Goal: Information Seeking & Learning: Understand process/instructions

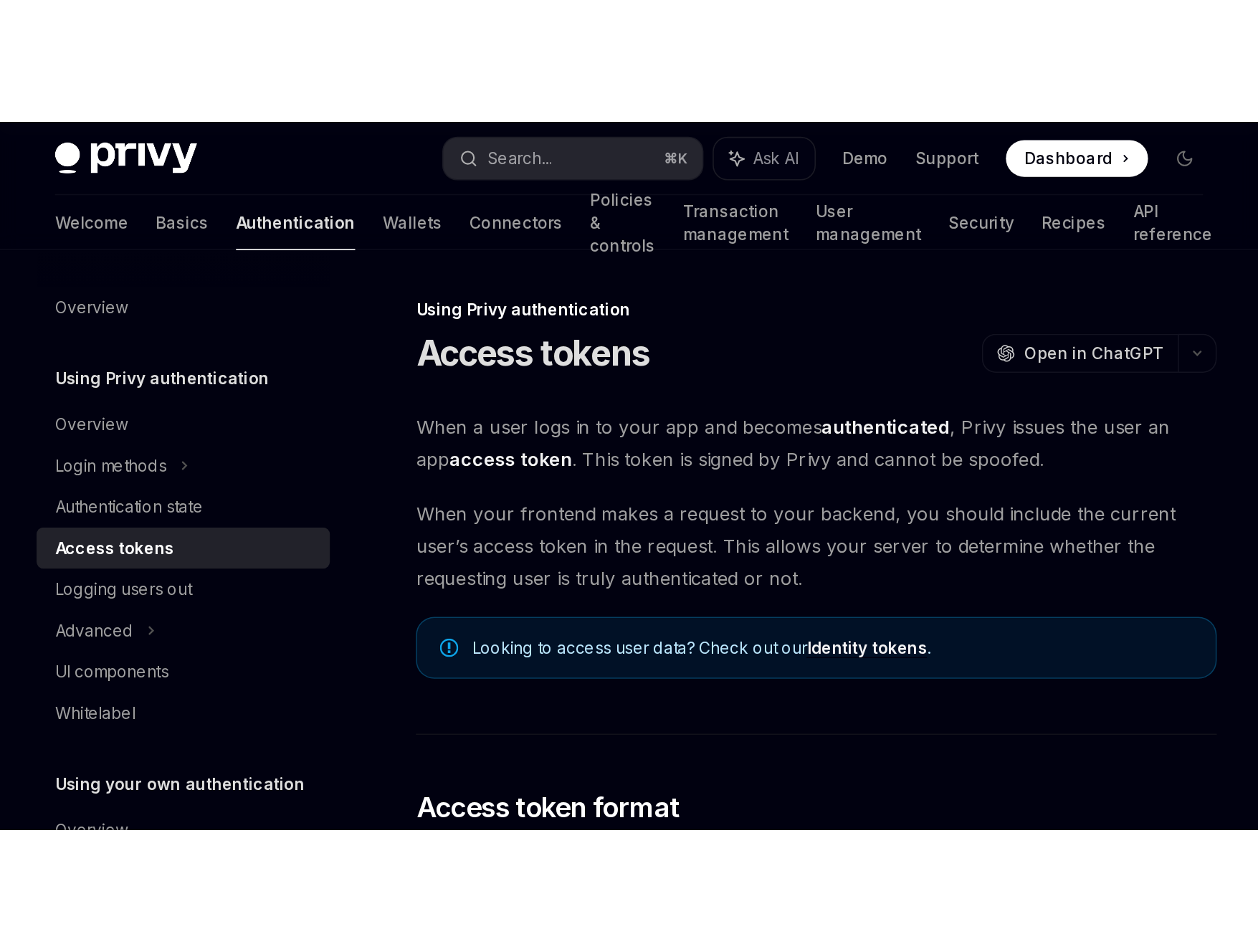
scroll to position [764, 0]
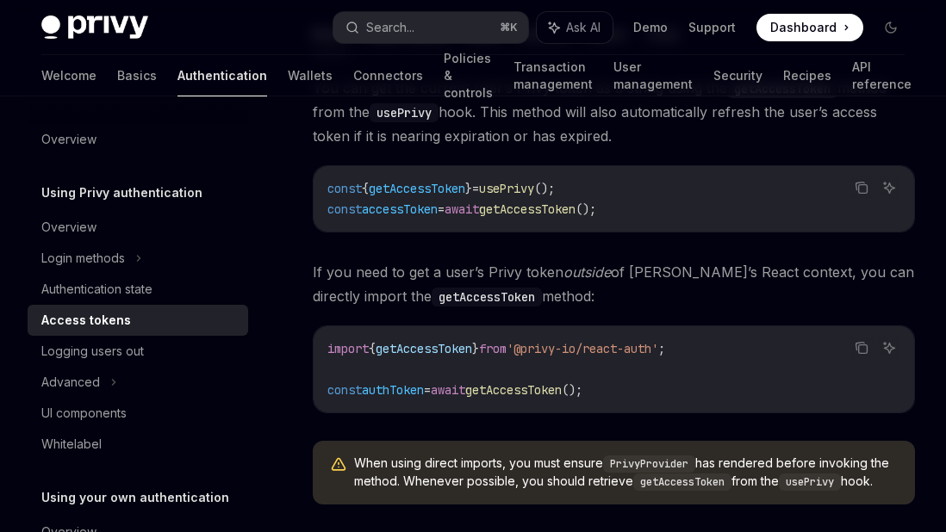
type textarea "*"
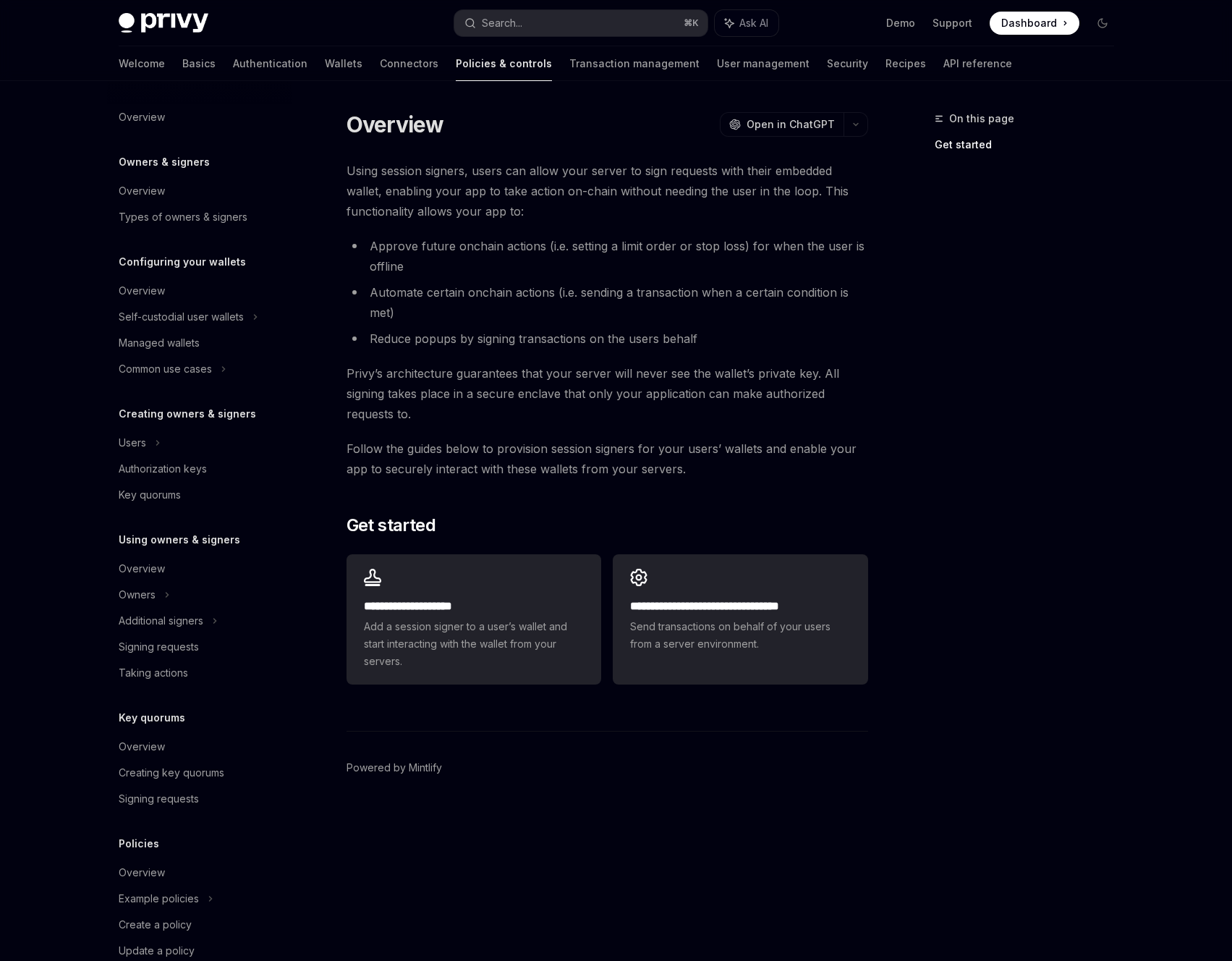
type textarea "*"
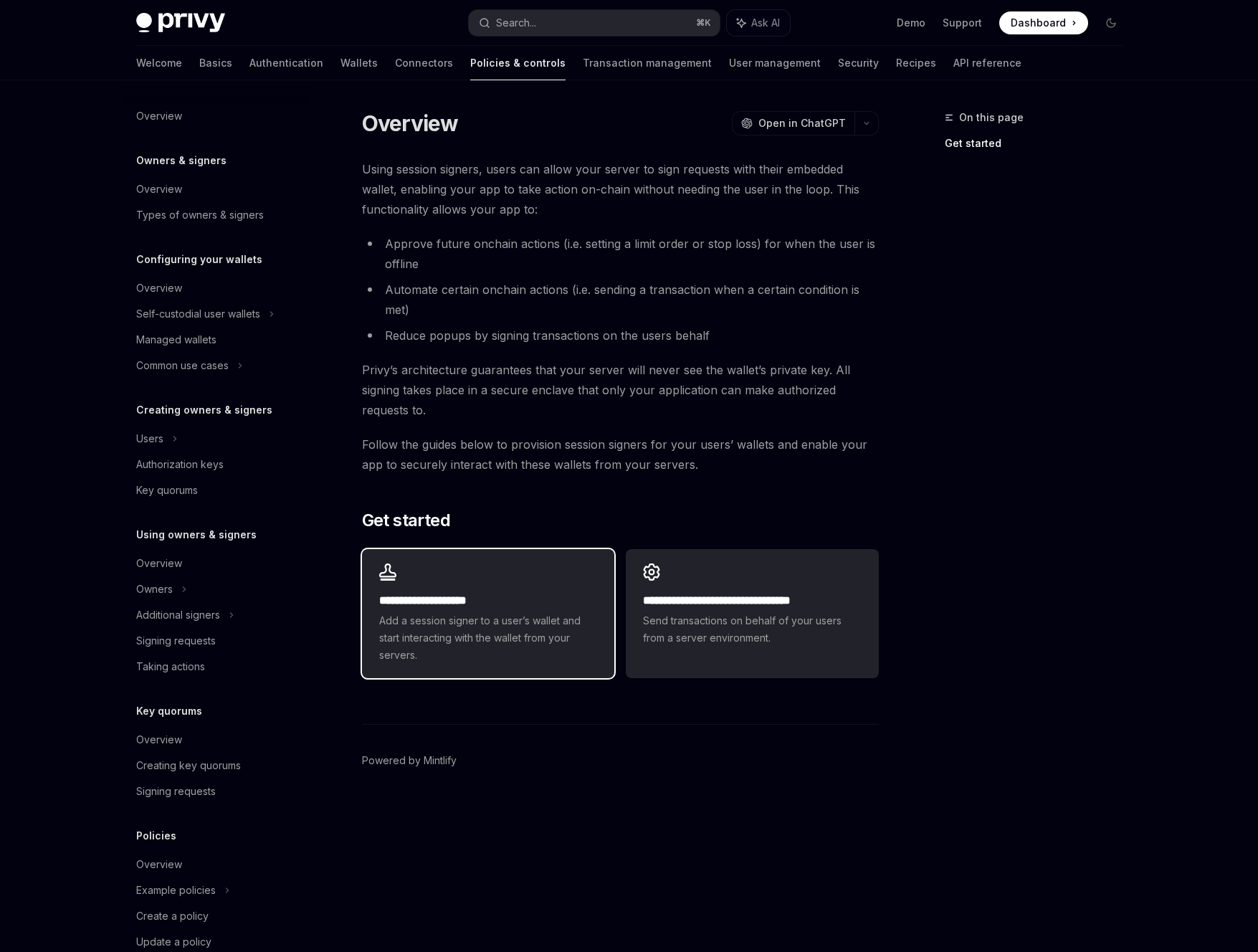
click at [479, 627] on span "Add a session signer to a user’s wallet and start interacting with the wallet f…" at bounding box center [489, 637] width 218 height 52
type textarea "*"
